Goal: Task Accomplishment & Management: Use online tool/utility

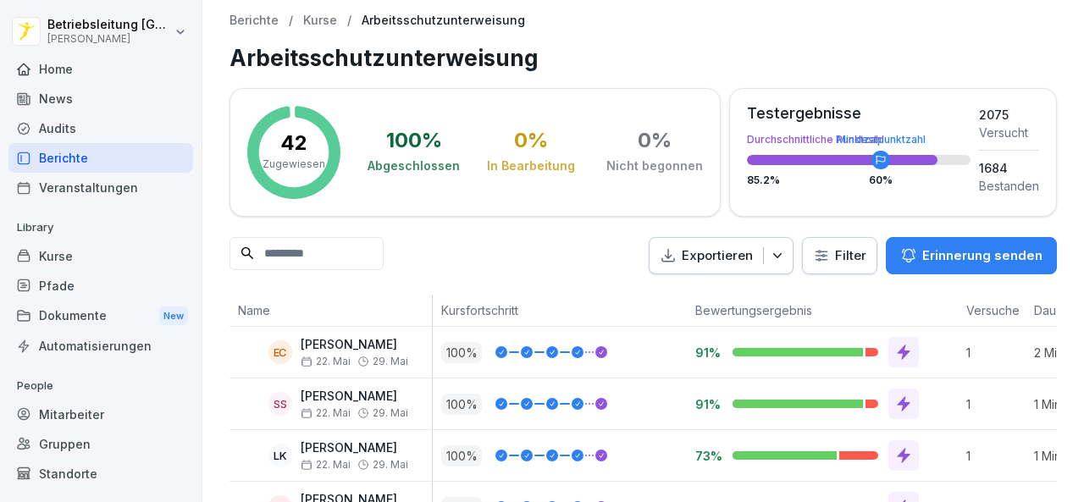
click at [325, 21] on p "Kurse" at bounding box center [320, 21] width 34 height 14
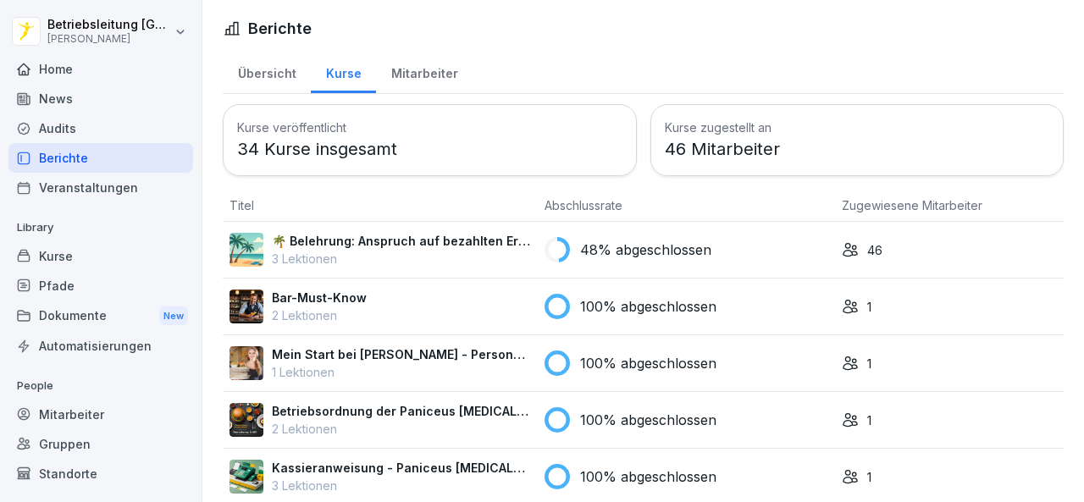
click at [456, 250] on p "3 Lektionen" at bounding box center [401, 259] width 259 height 18
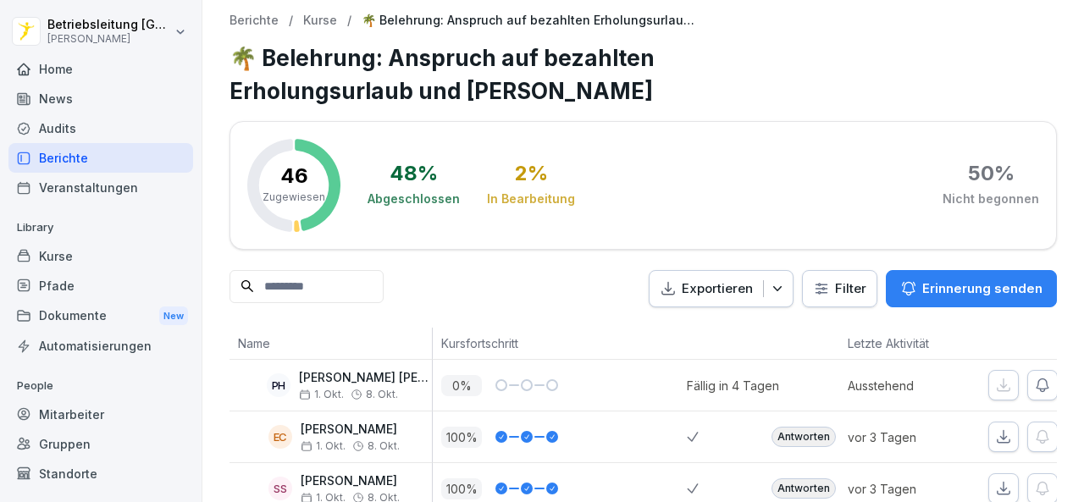
scroll to position [85, 0]
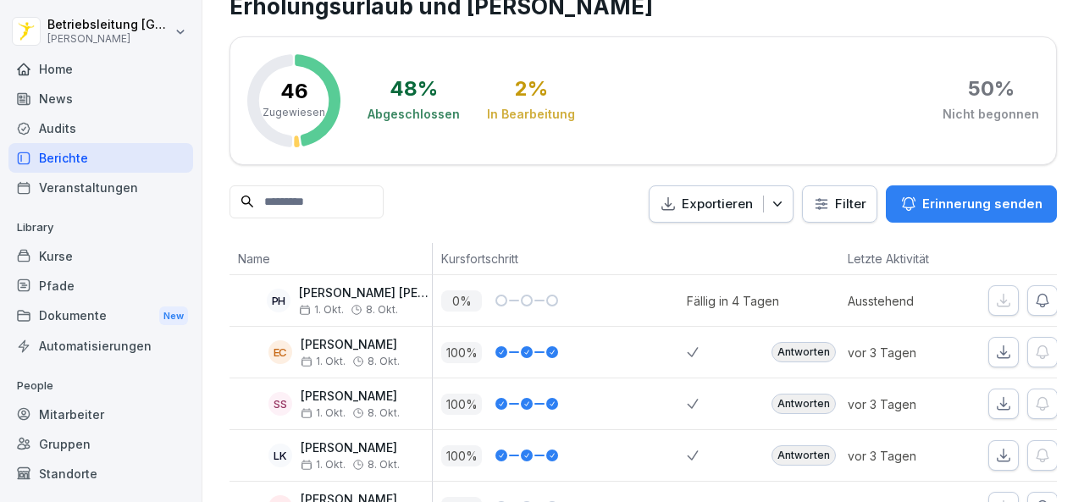
click at [976, 195] on p "Erinnerung senden" at bounding box center [982, 204] width 120 height 19
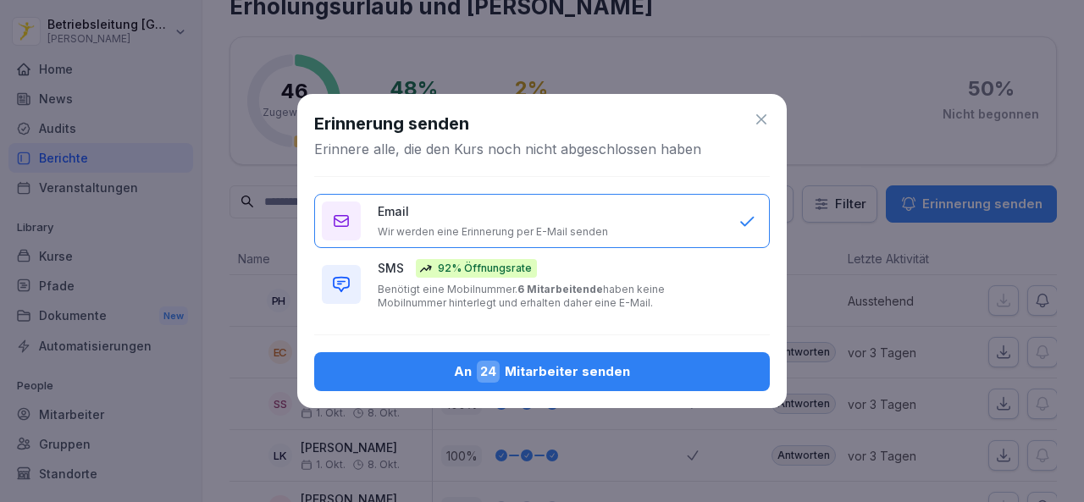
click at [635, 275] on div "SMS 92% Öffnungsrate Benötigt eine Mobilnummer. 6 Mitarbeitende haben keine Mob…" at bounding box center [550, 284] width 344 height 51
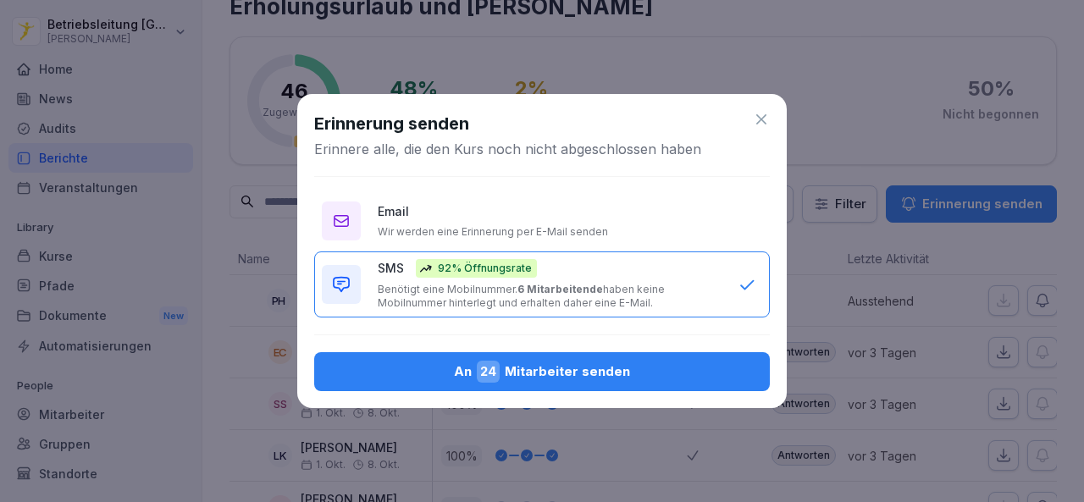
click at [530, 381] on div "An 24 Mitarbeiter senden" at bounding box center [542, 372] width 429 height 22
